Goal: Information Seeking & Learning: Learn about a topic

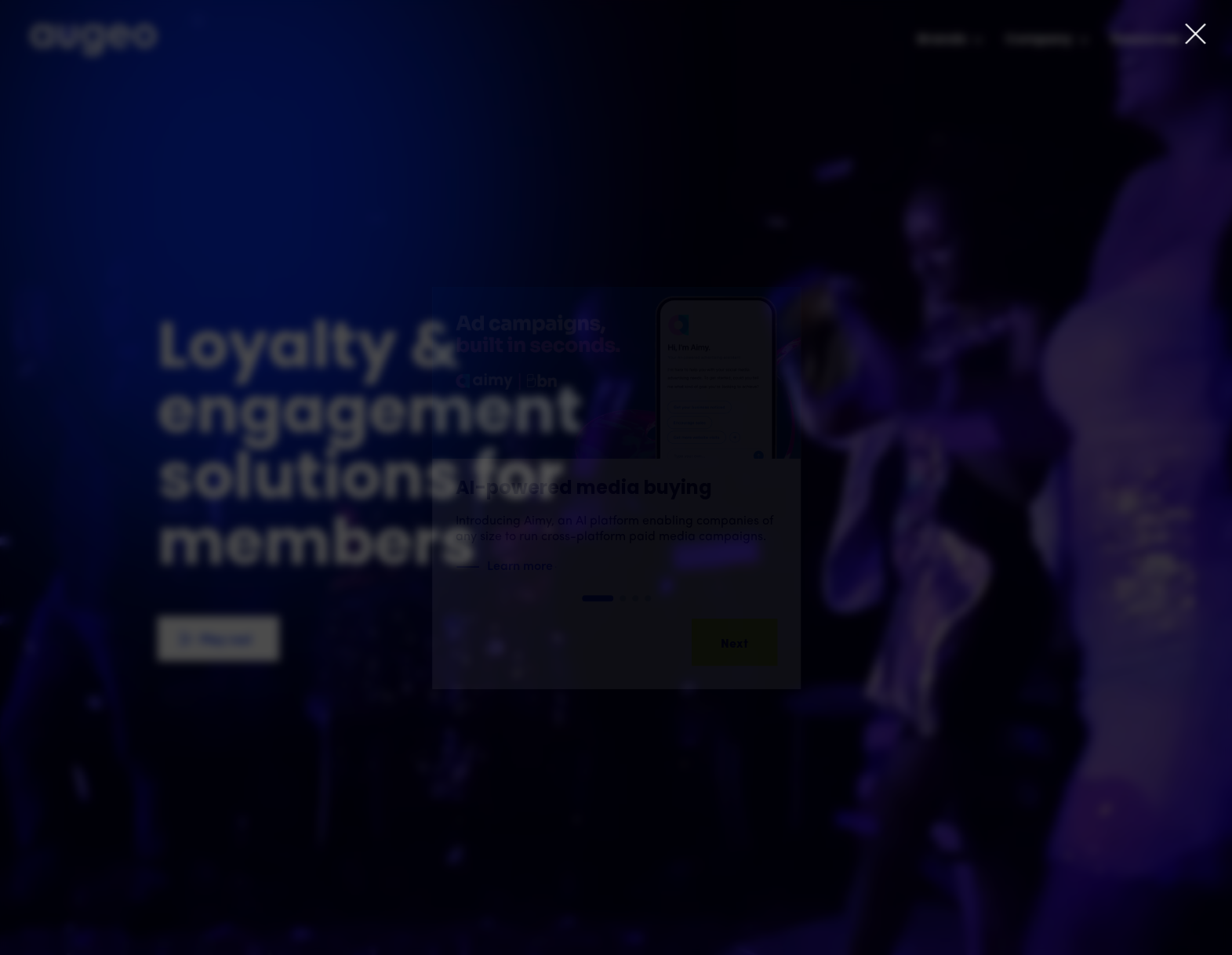
click at [1192, 30] on icon at bounding box center [1195, 34] width 23 height 23
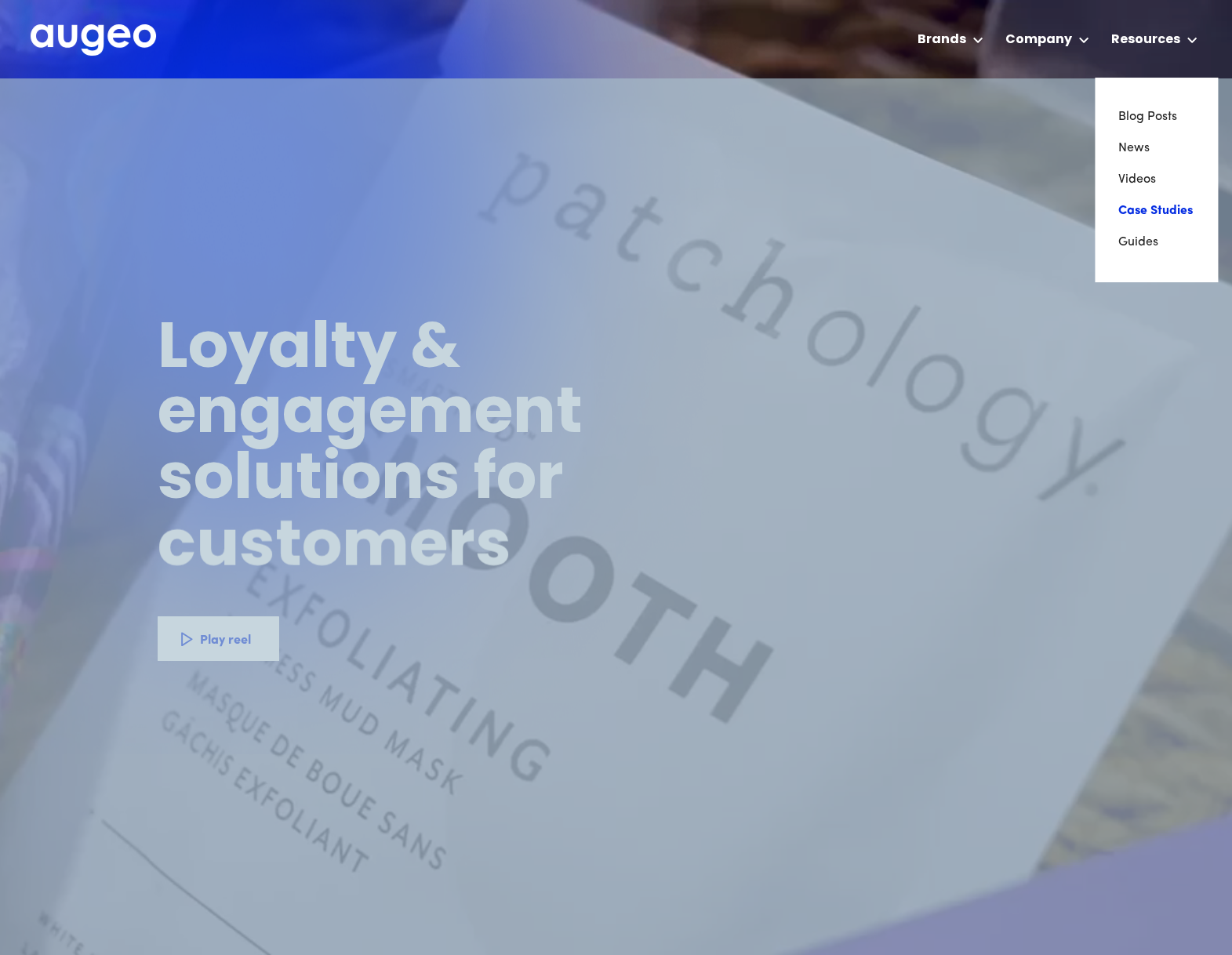
click at [1133, 214] on link "Case Studies" at bounding box center [1155, 210] width 75 height 31
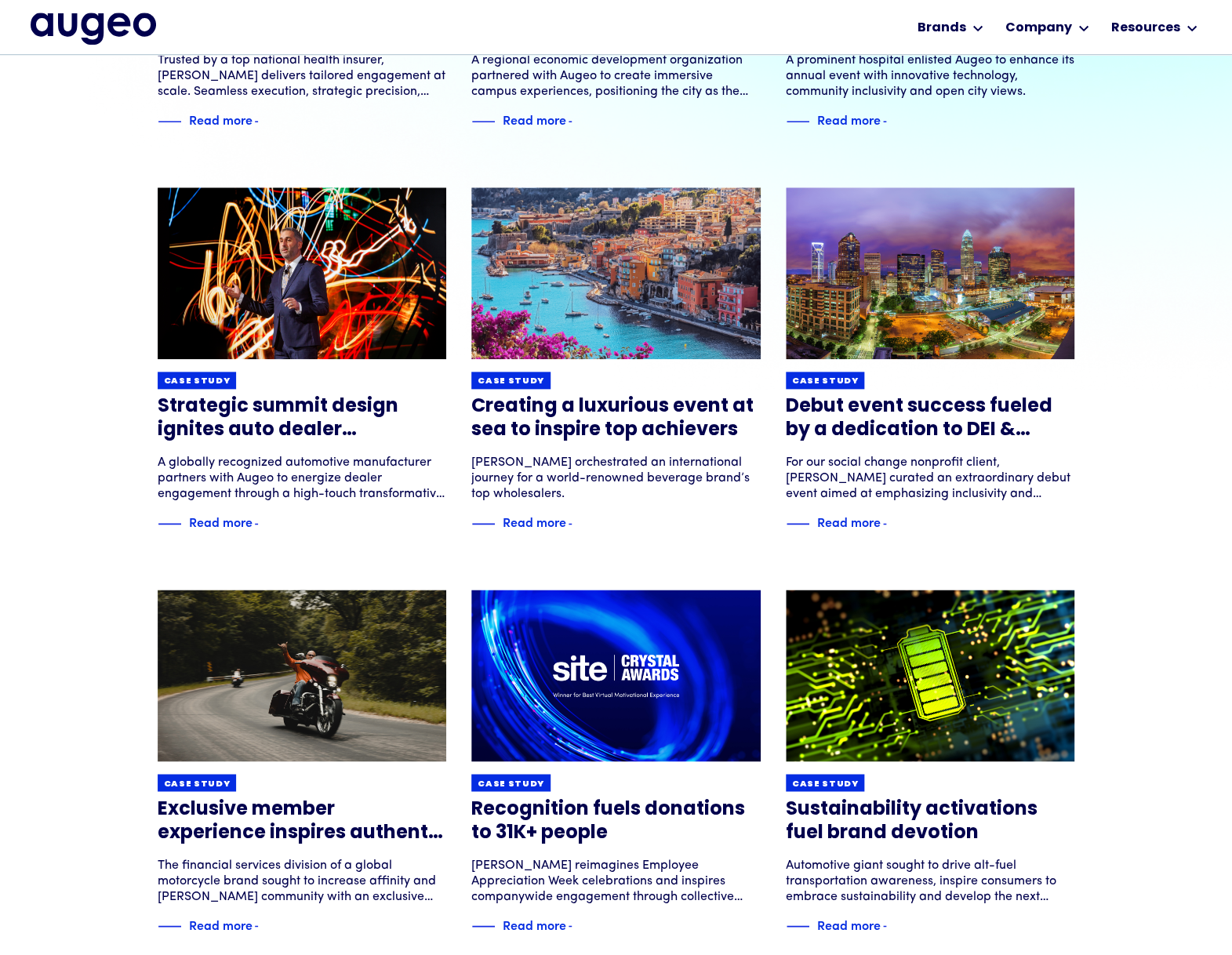
scroll to position [509, 0]
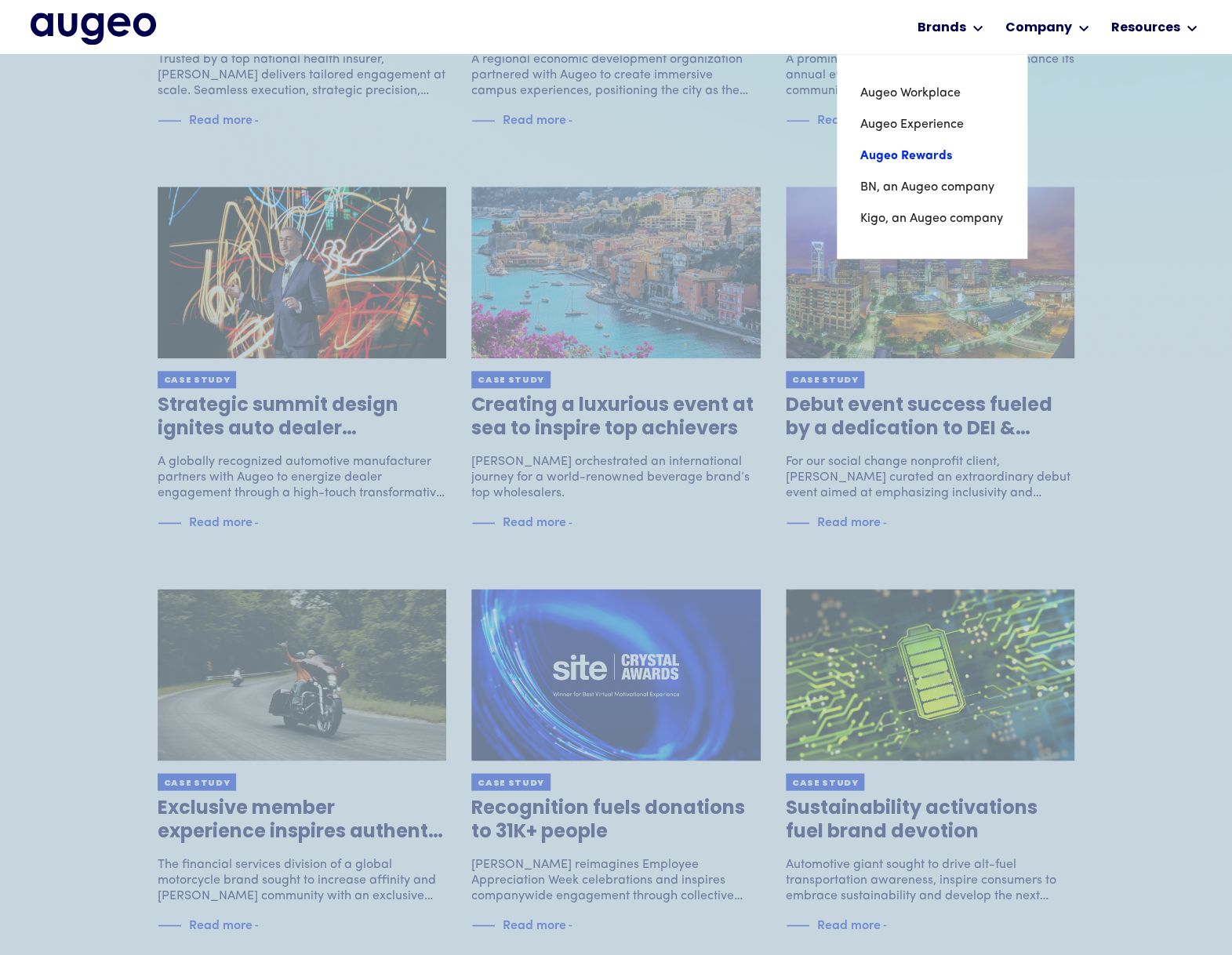
click at [928, 160] on link "Augeo Rewards" at bounding box center [932, 156] width 142 height 31
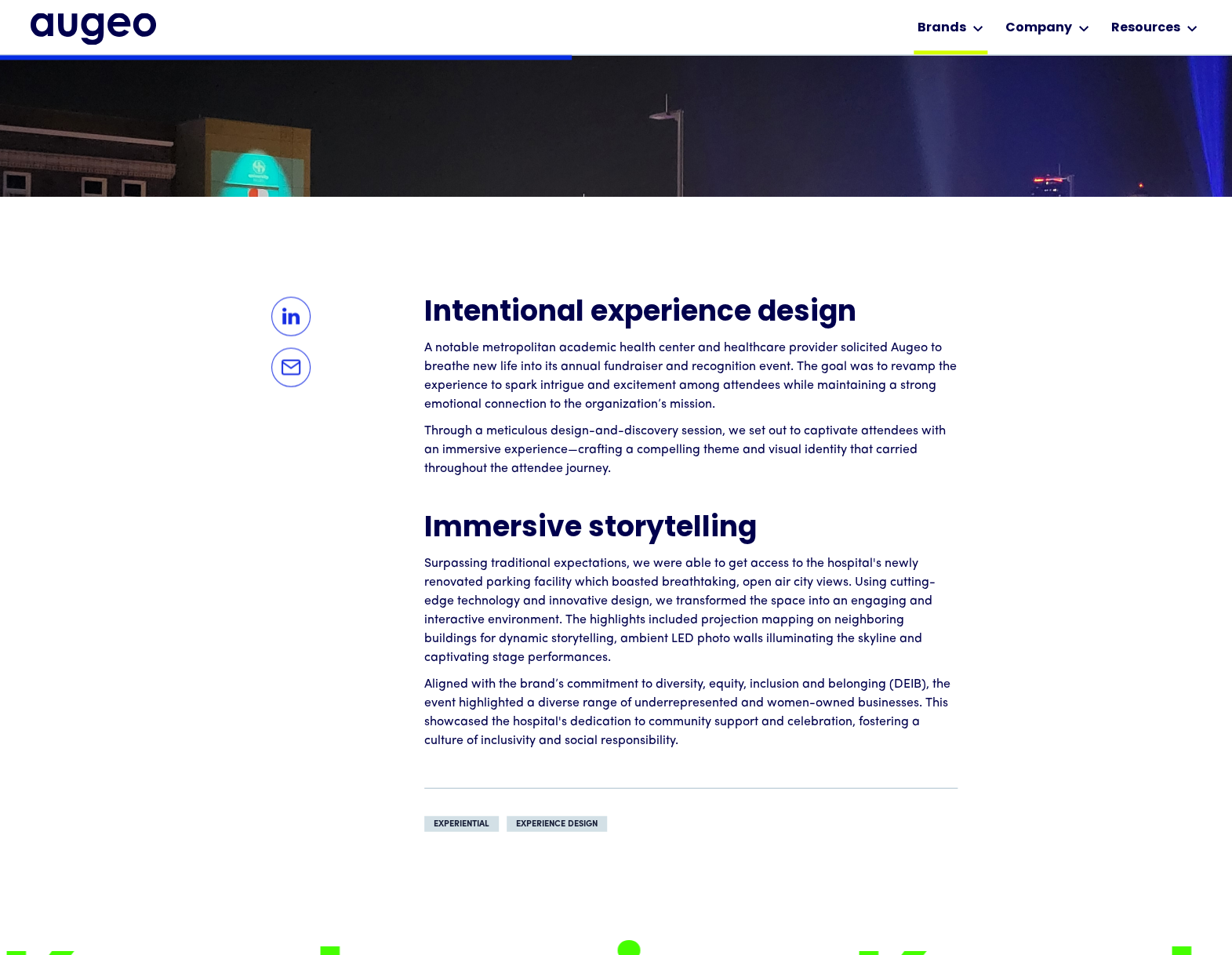
scroll to position [1072, 0]
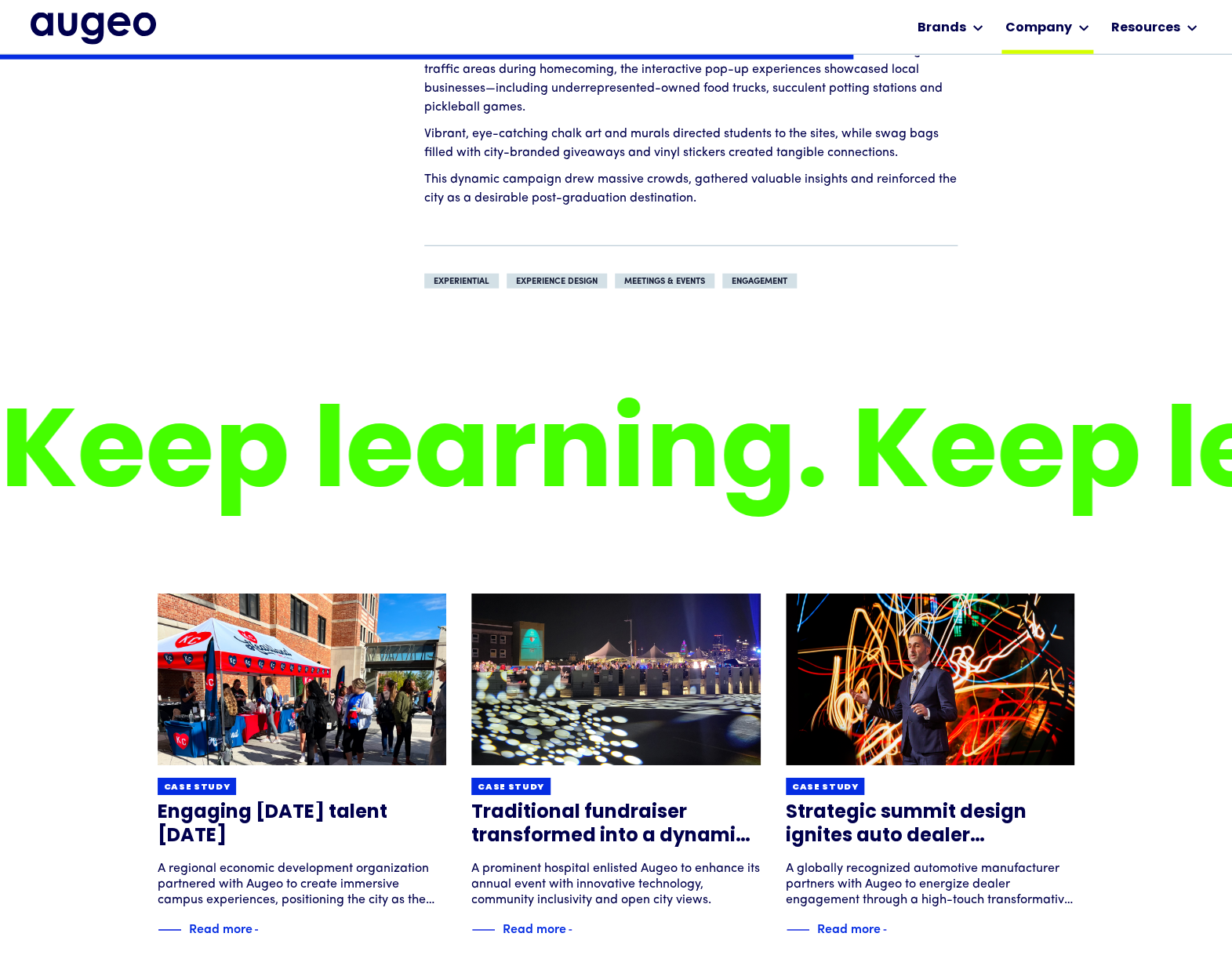
scroll to position [1571, 0]
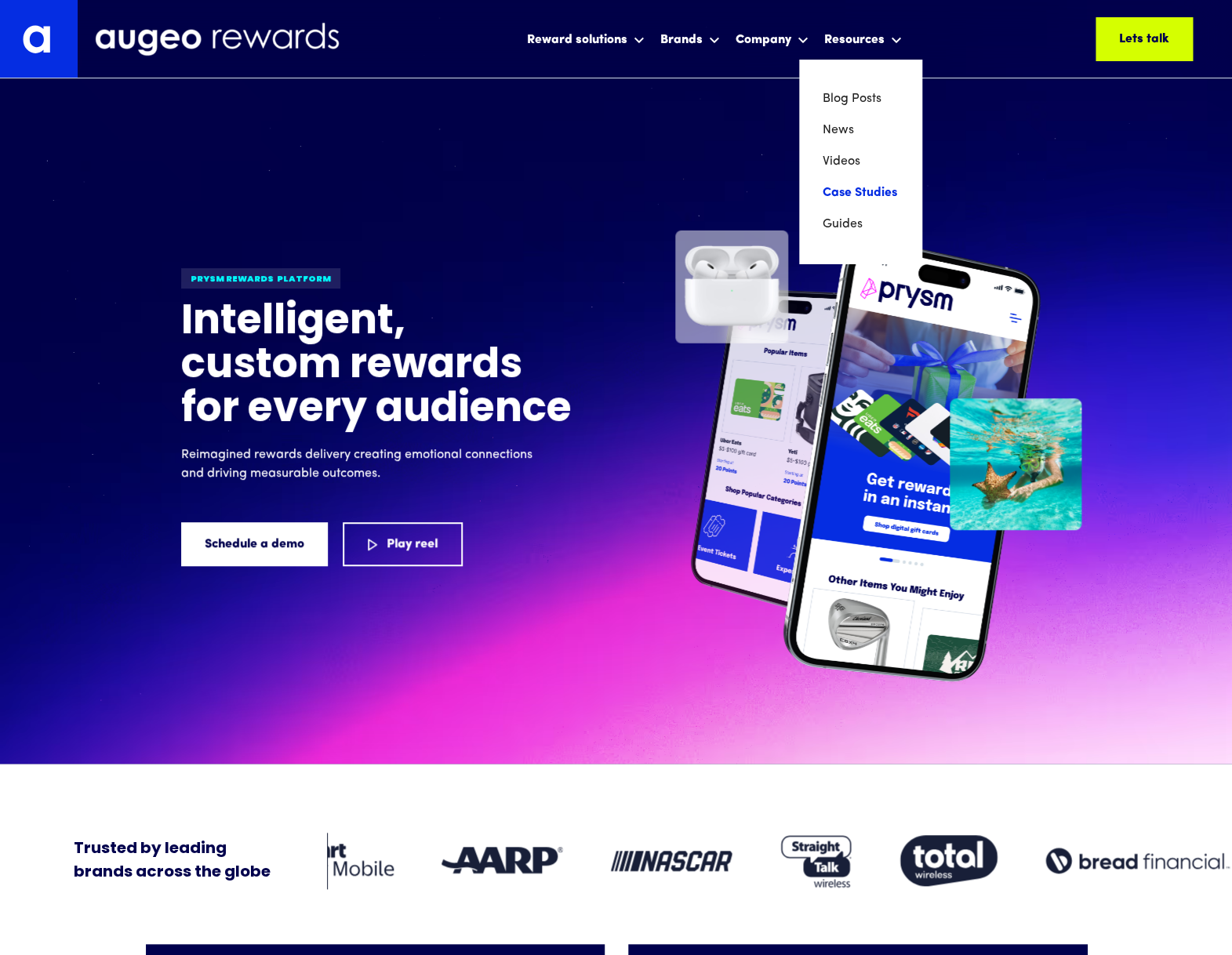
click at [840, 198] on link "Case Studies" at bounding box center [860, 193] width 75 height 31
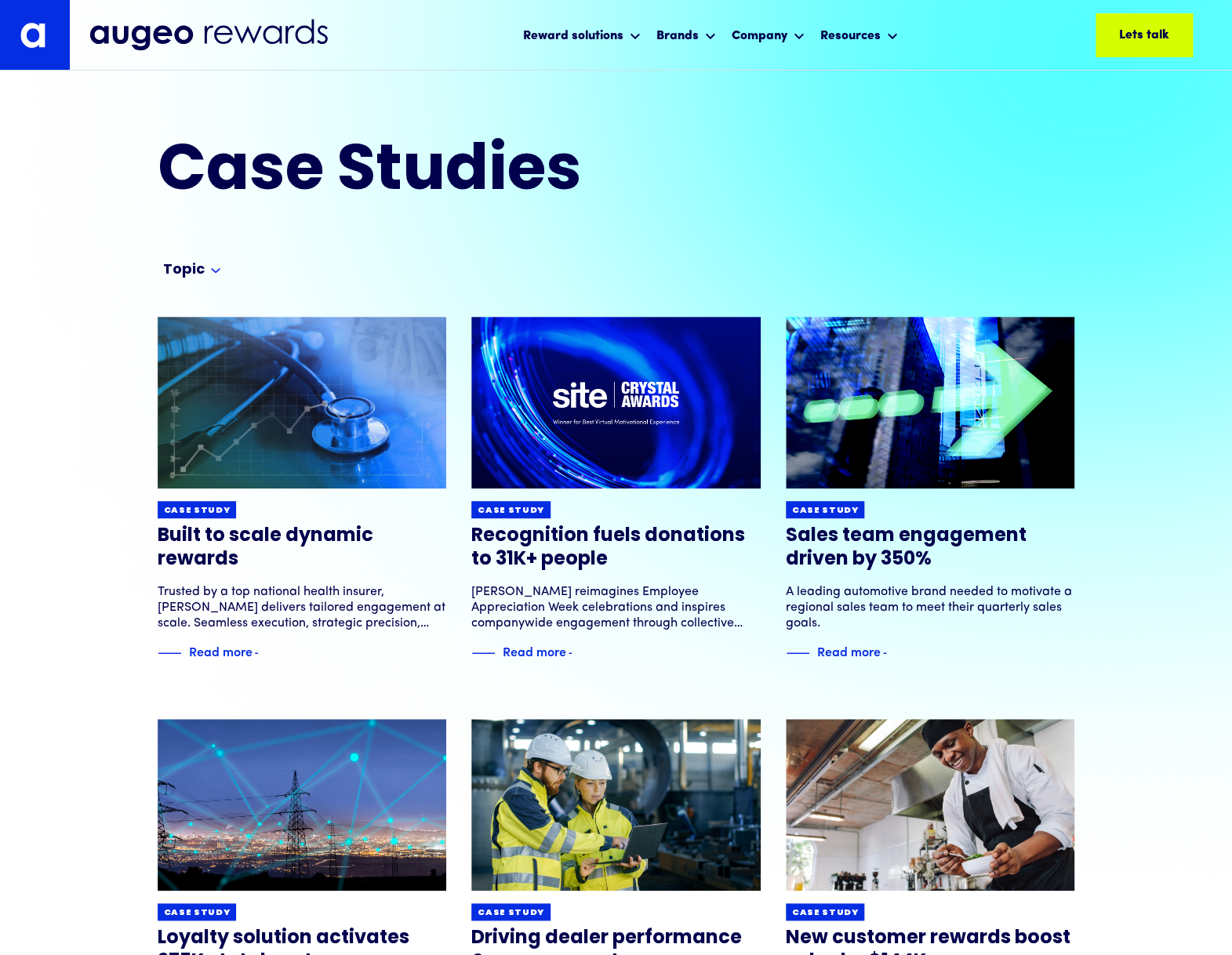
click at [543, 536] on h3 "Recognition fuels donations to 31K+ people" at bounding box center [616, 548] width 289 height 47
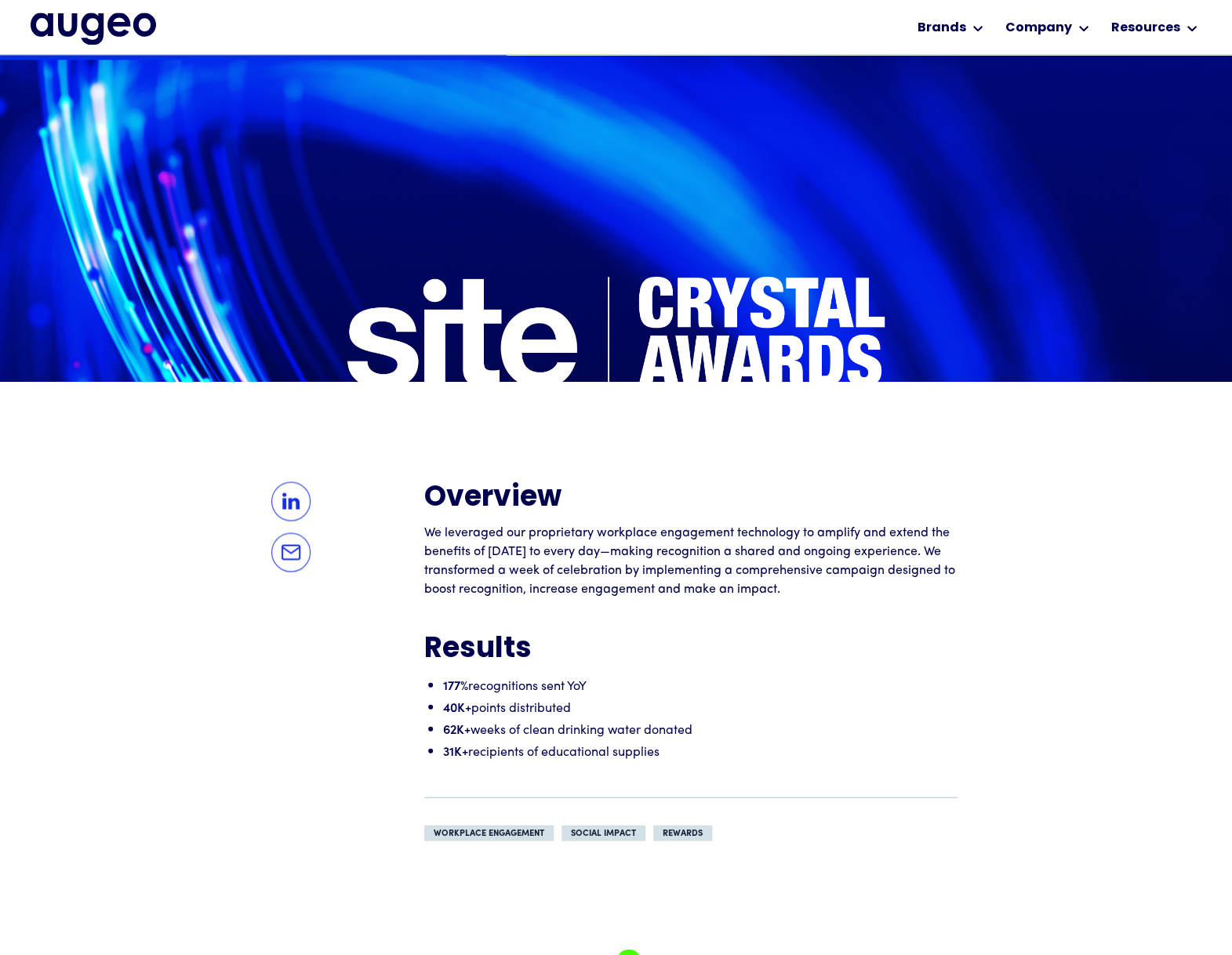
scroll to position [886, 0]
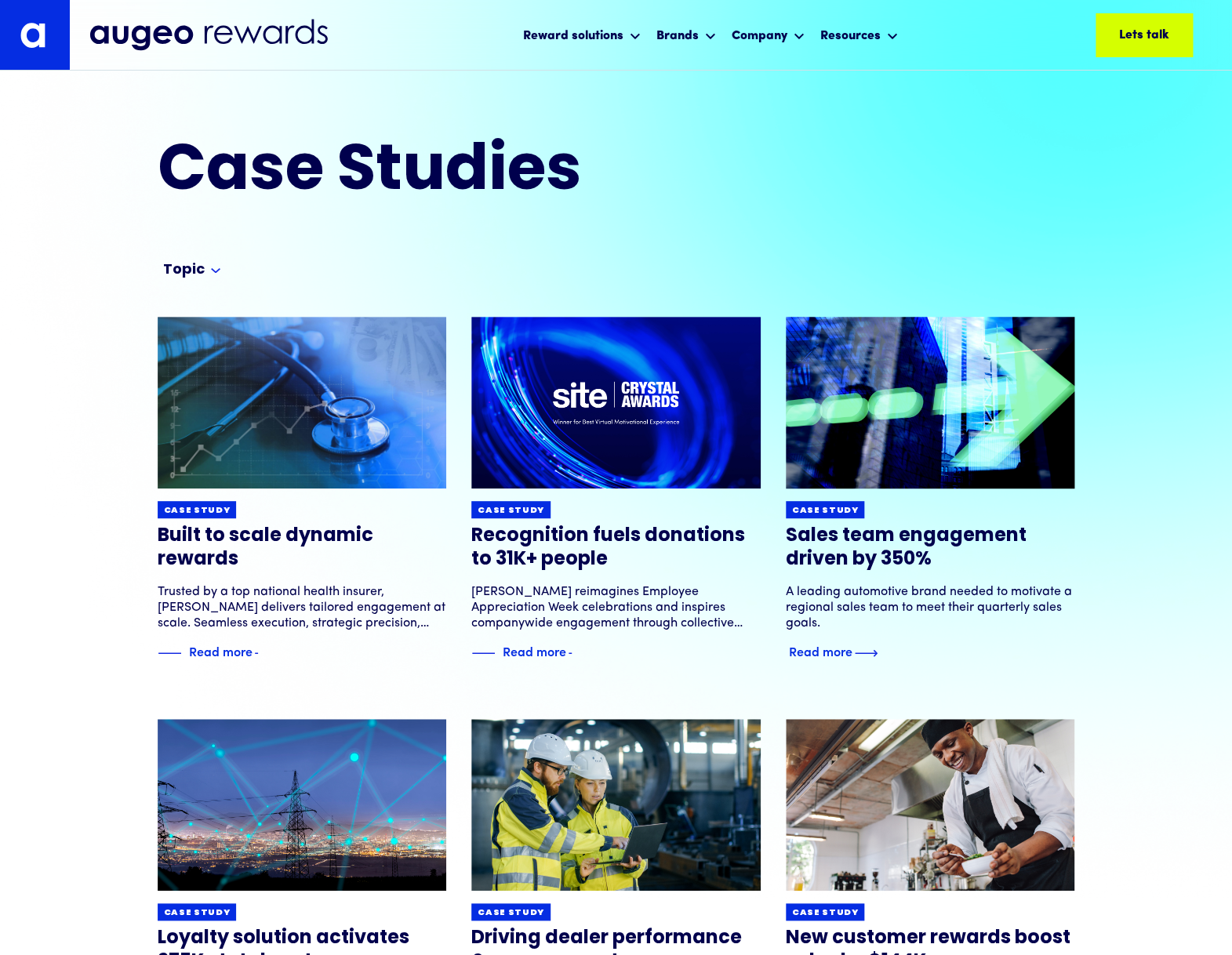
click at [883, 531] on h3 "Sales team engagement driven by 350%" at bounding box center [930, 548] width 289 height 47
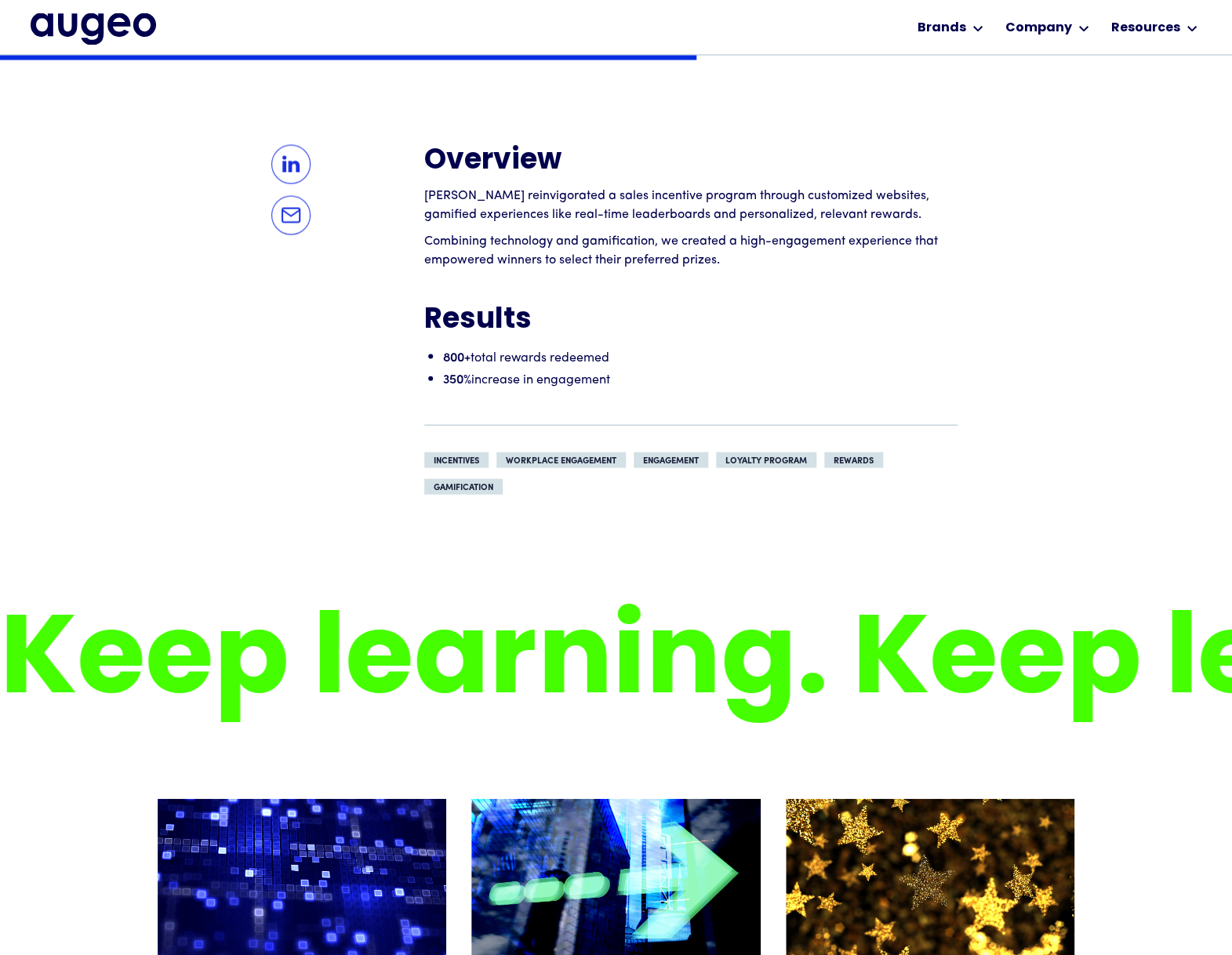
scroll to position [1177, 0]
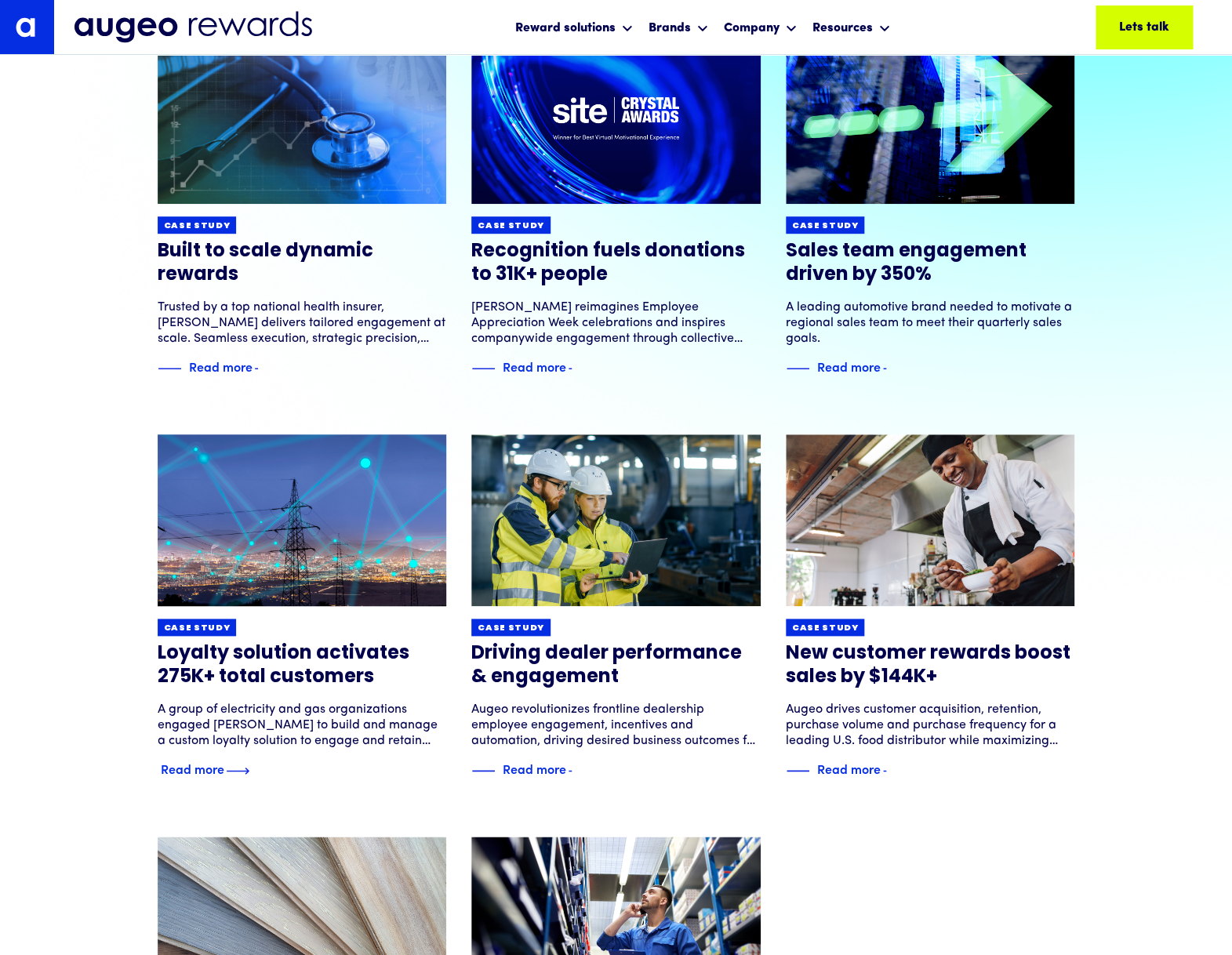
click at [319, 668] on h3 "Loyalty solution activates 275K+ total customers" at bounding box center [302, 666] width 289 height 47
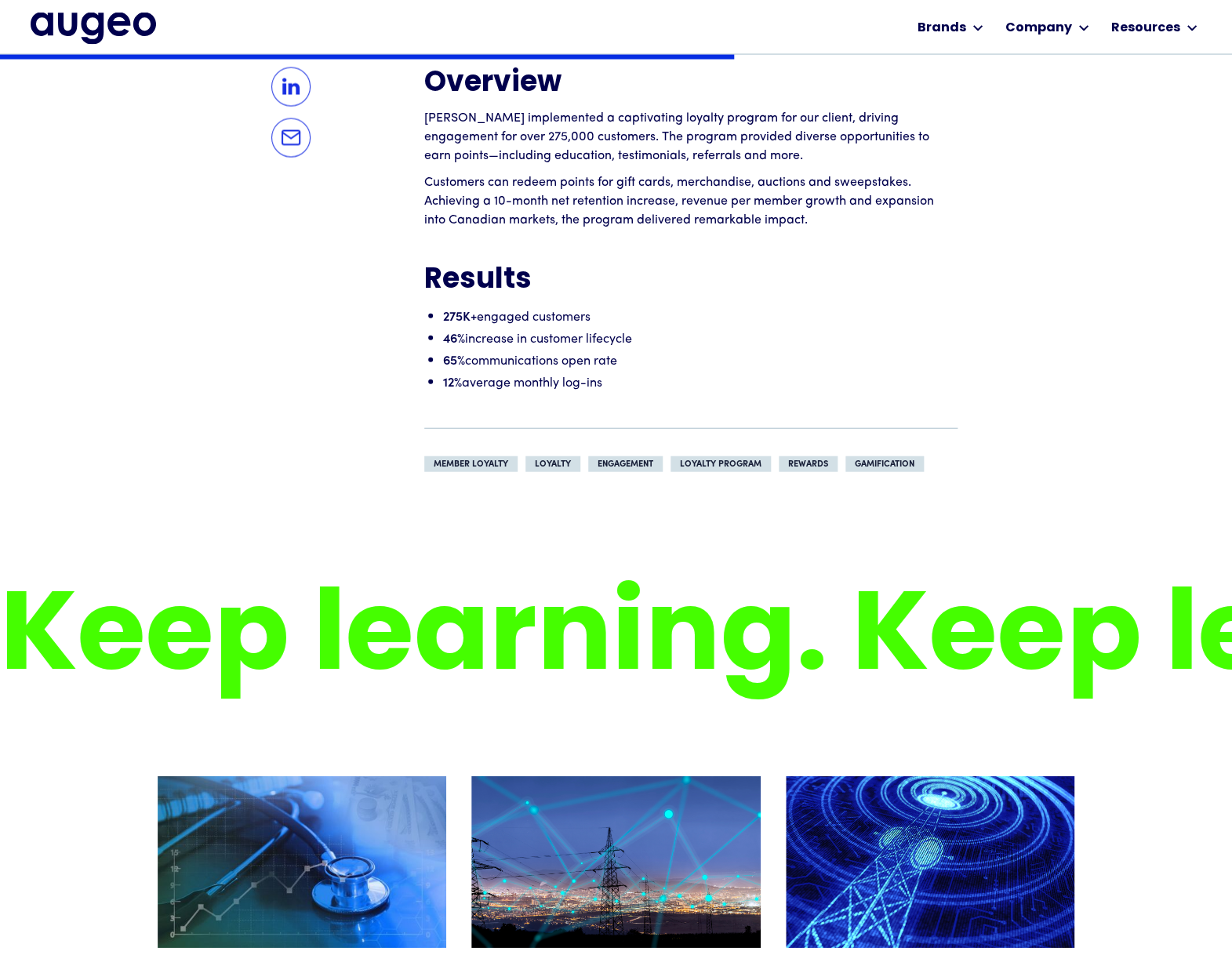
scroll to position [1300, 0]
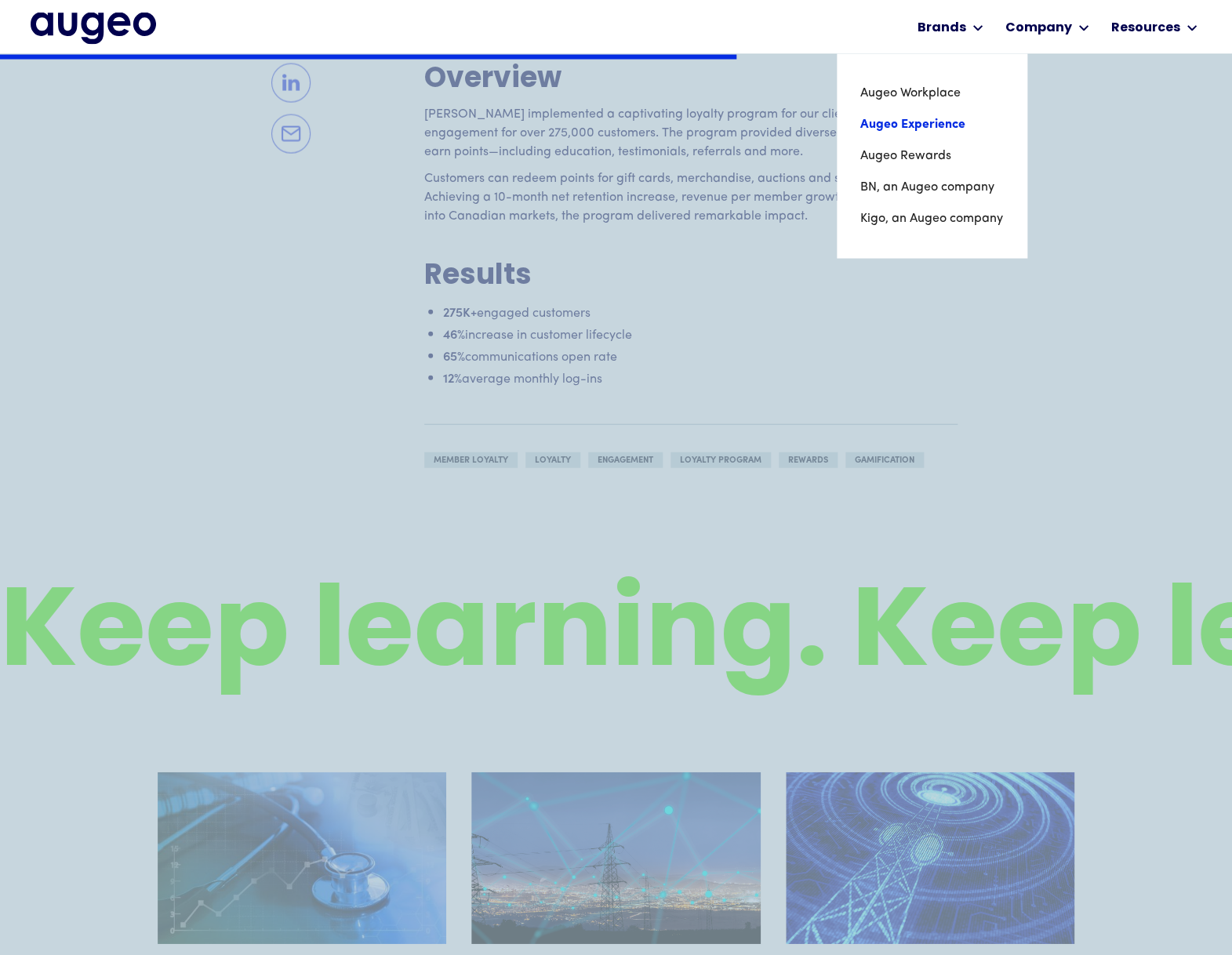
click at [933, 124] on link "Augeo Experience" at bounding box center [932, 125] width 142 height 31
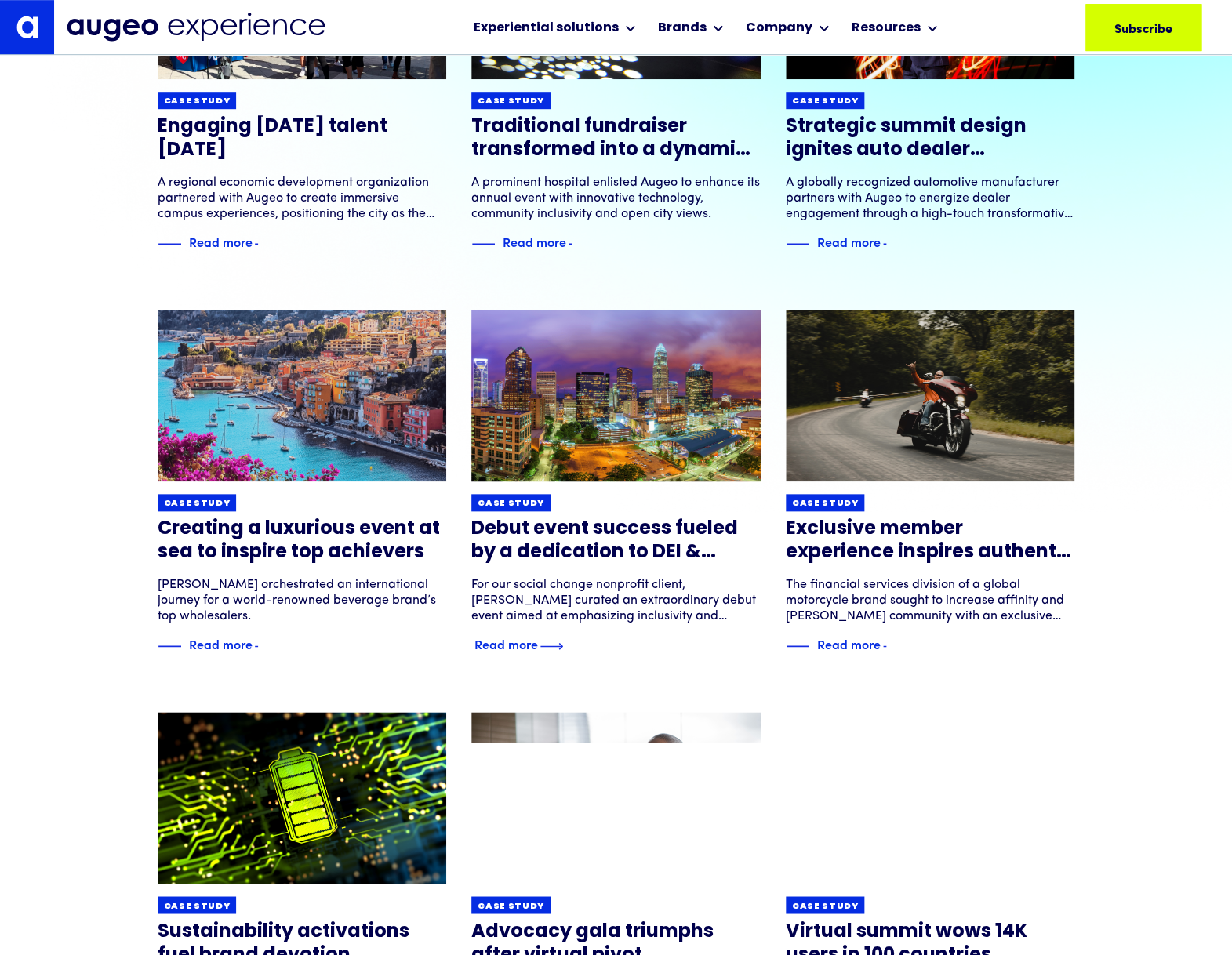
scroll to position [387, 0]
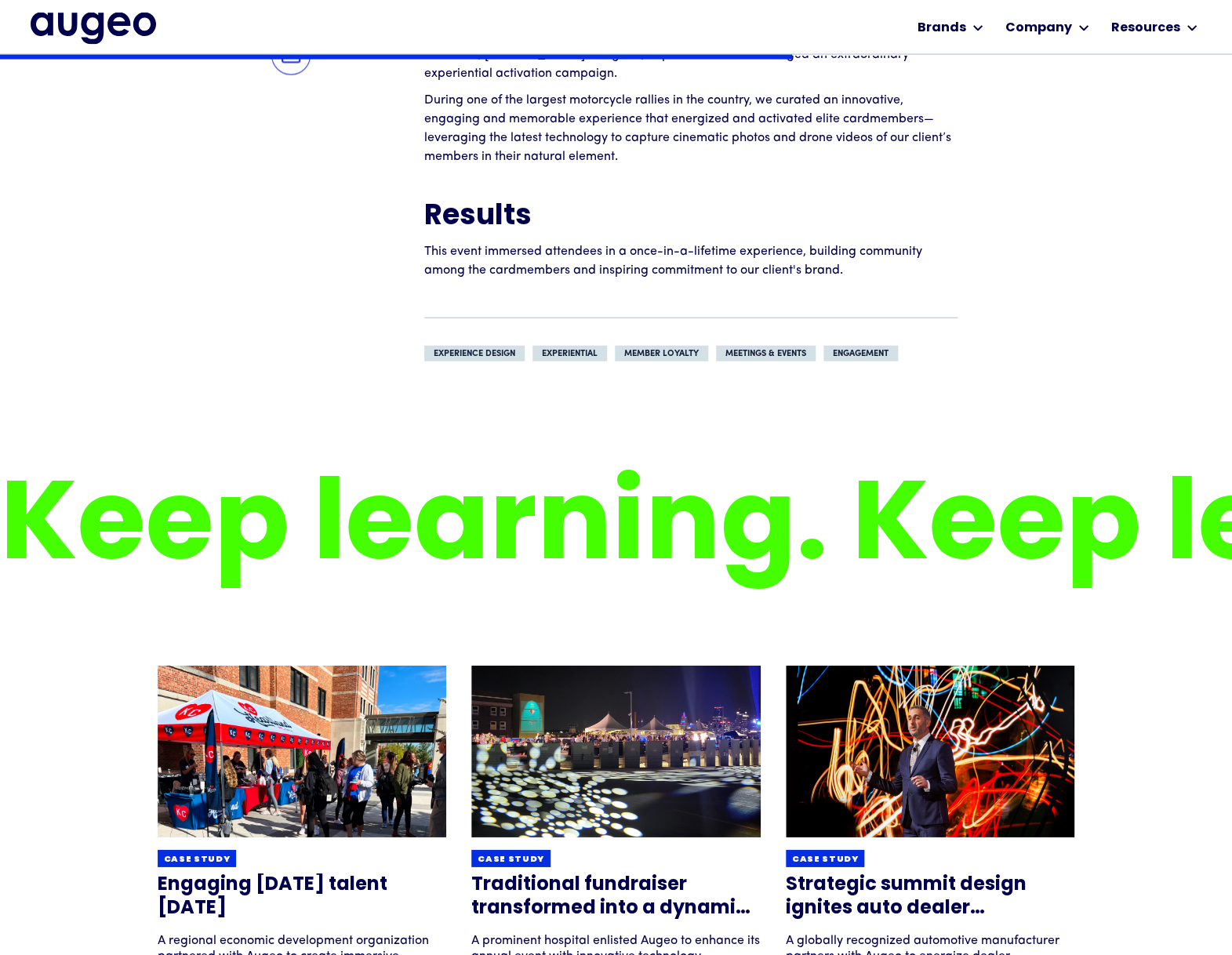
scroll to position [1383, 0]
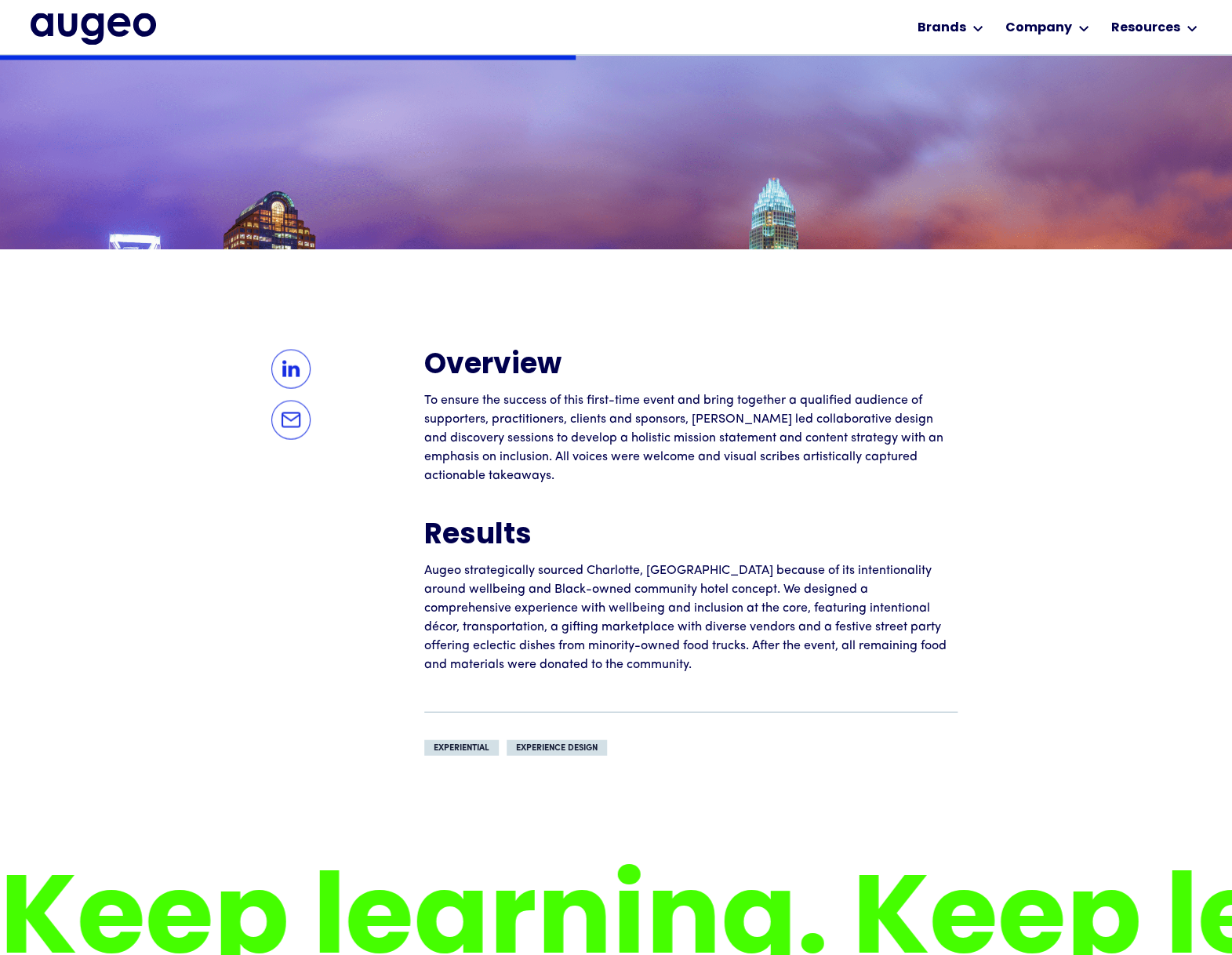
scroll to position [1017, 0]
